Goal: Use online tool/utility: Utilize a website feature to perform a specific function

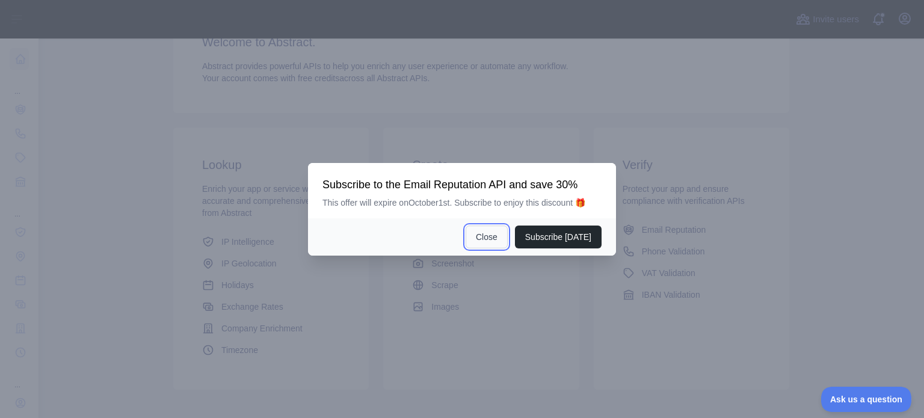
click at [499, 239] on button "Close" at bounding box center [487, 237] width 42 height 23
click at [499, 235] on button "Close" at bounding box center [487, 237] width 42 height 23
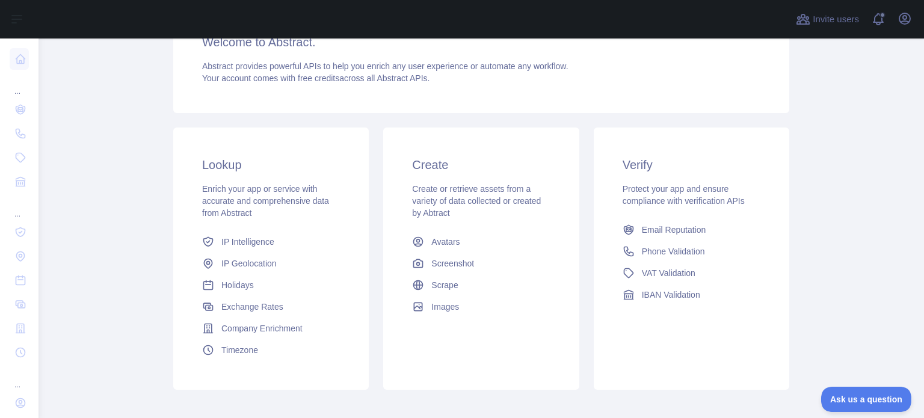
click at [664, 206] on span "Protect your app and ensure compliance with verification APIs" at bounding box center [684, 195] width 122 height 22
click at [661, 230] on span "Email Reputation" at bounding box center [674, 230] width 64 height 12
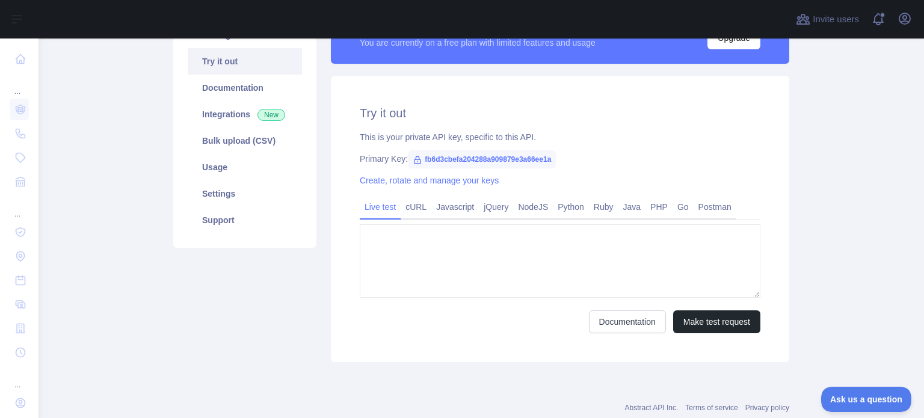
type textarea "**********"
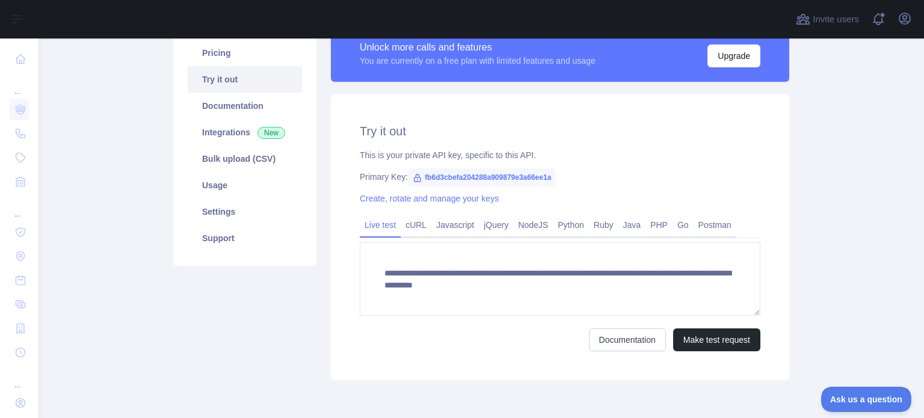
scroll to position [87, 0]
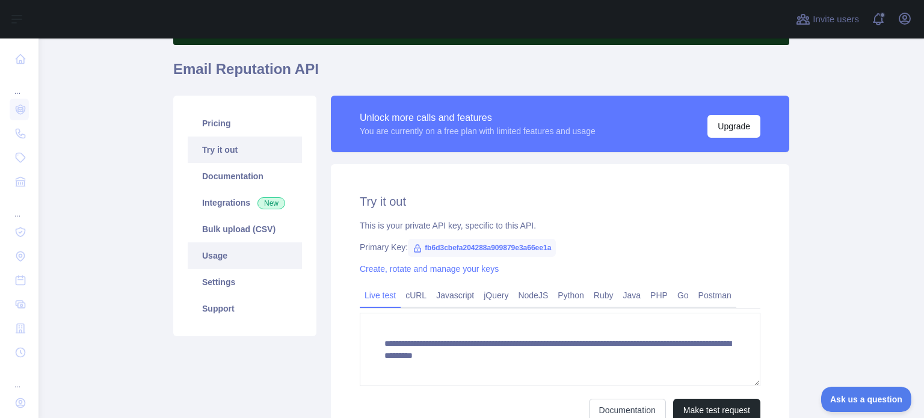
click at [217, 259] on link "Usage" at bounding box center [245, 255] width 114 height 26
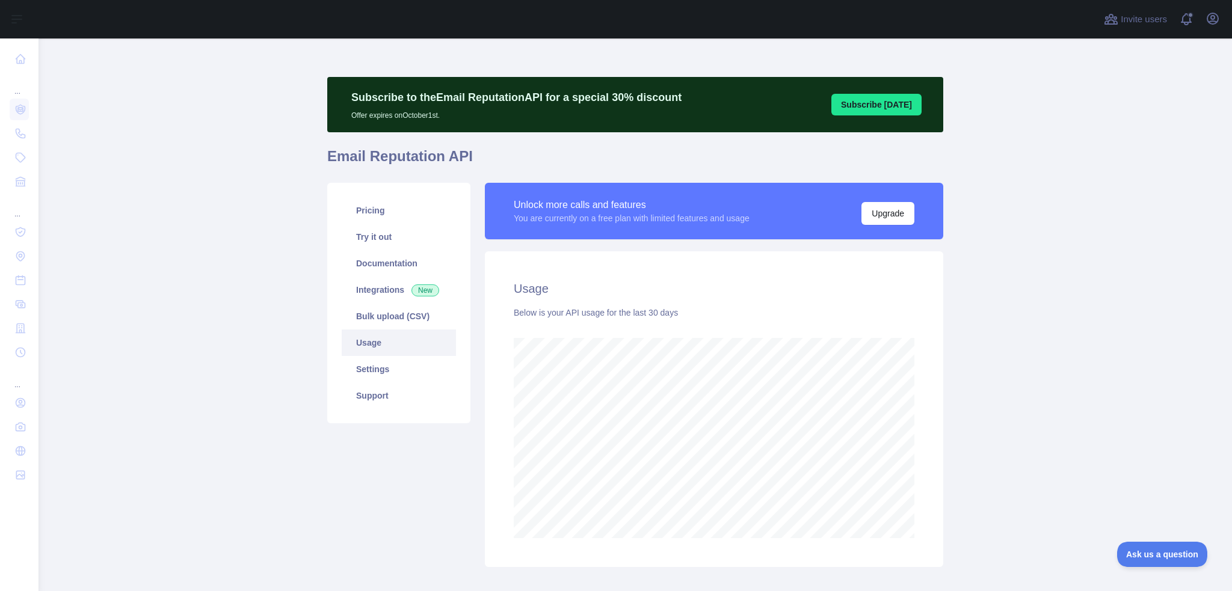
scroll to position [553, 1184]
